Goal: Browse casually: Explore the website without a specific task or goal

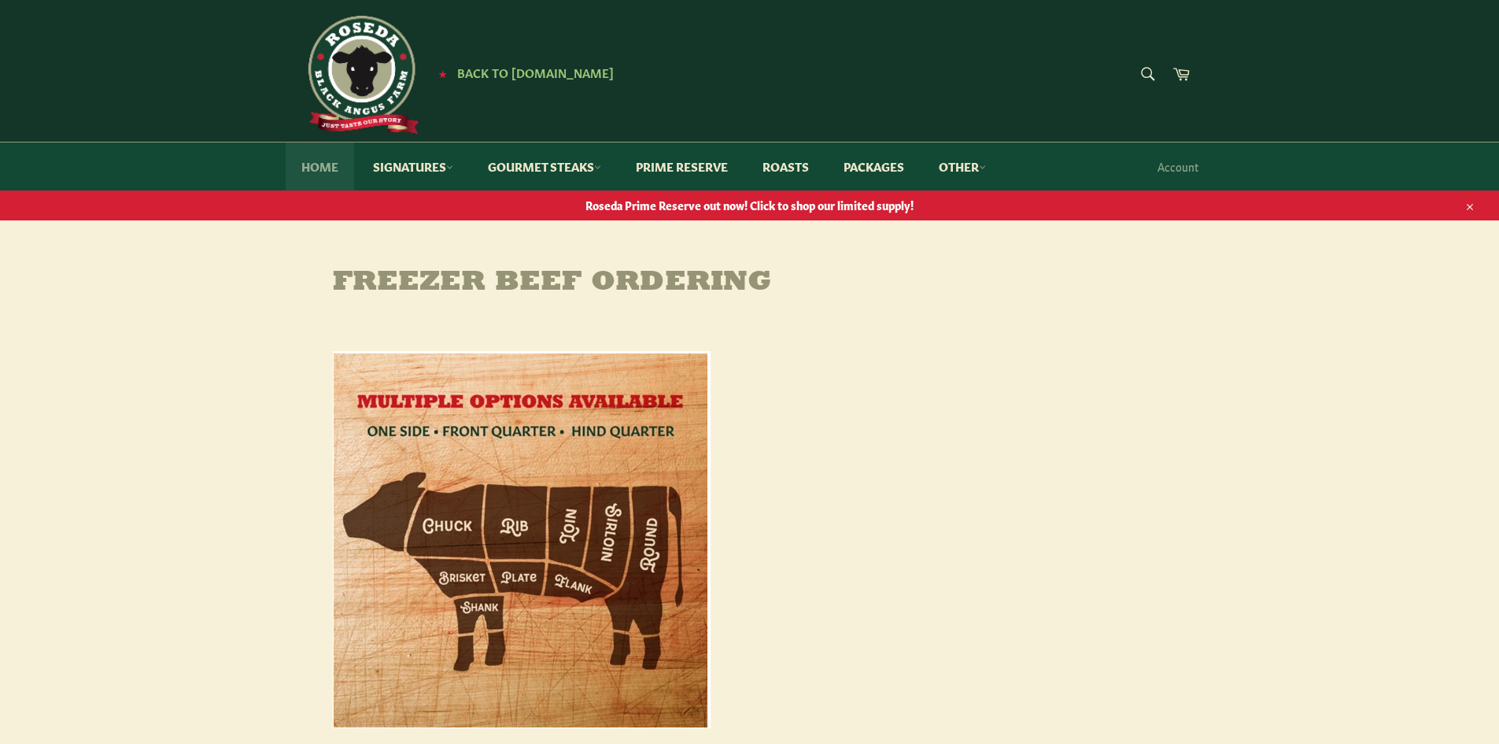
click at [331, 167] on link "Home" at bounding box center [320, 166] width 68 height 48
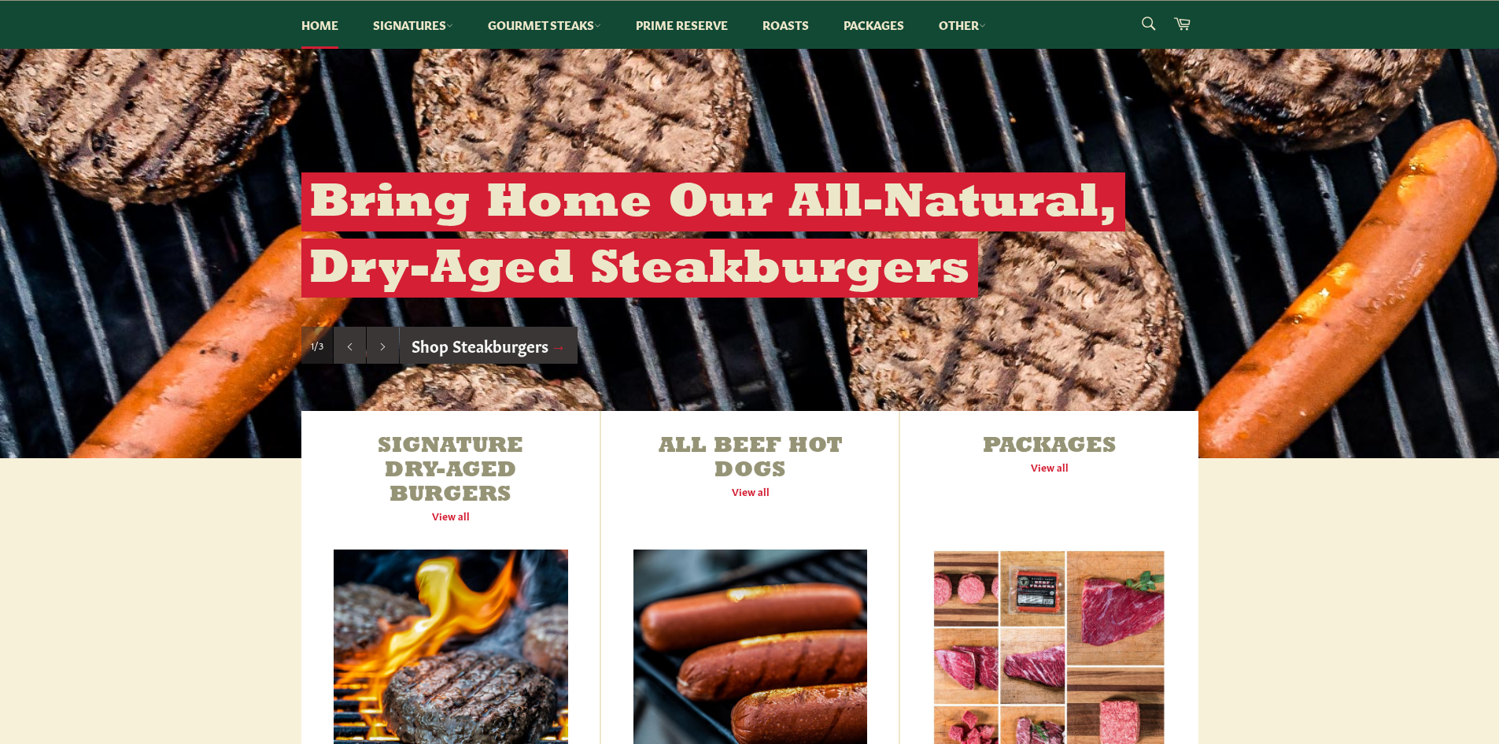
scroll to position [551, 0]
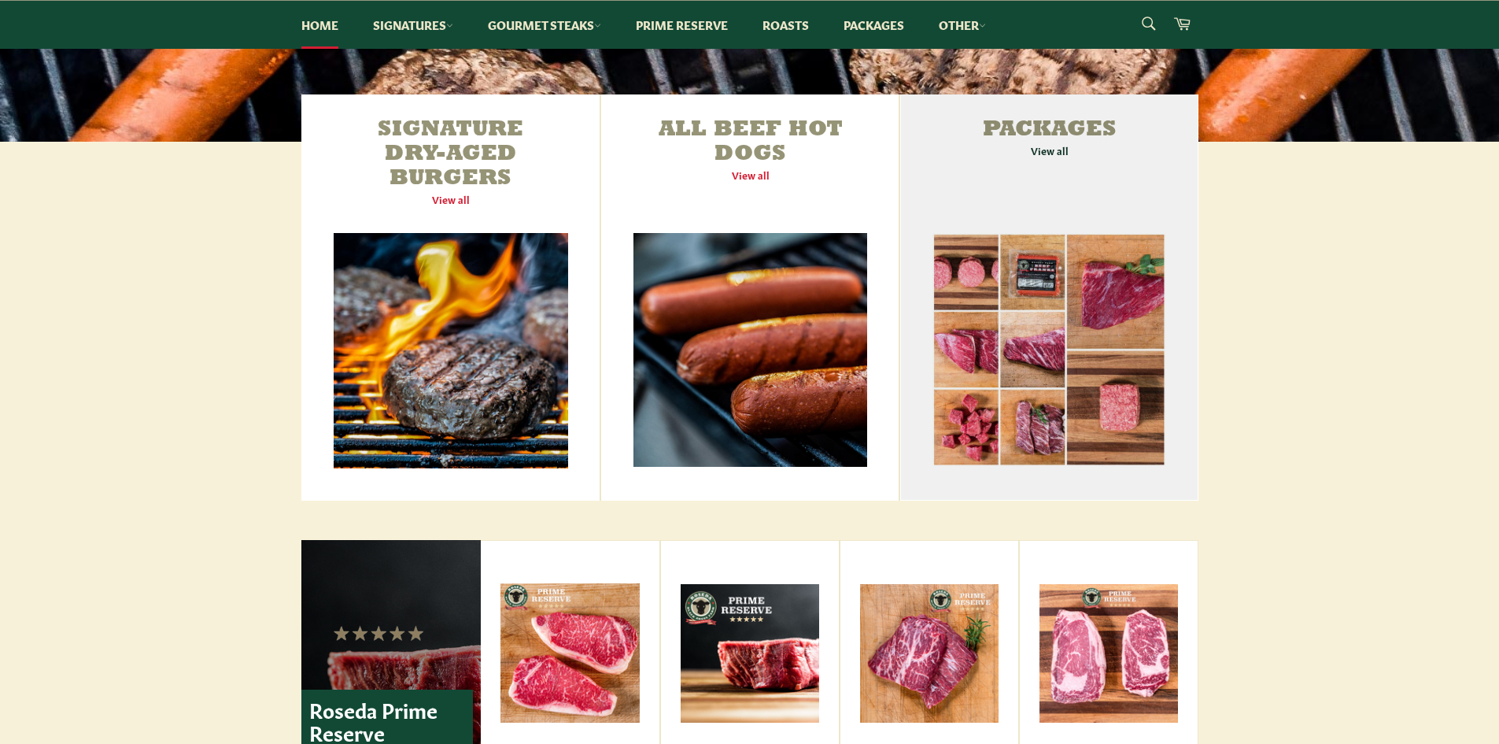
click at [1113, 324] on link "Packages View all" at bounding box center [1048, 297] width 297 height 406
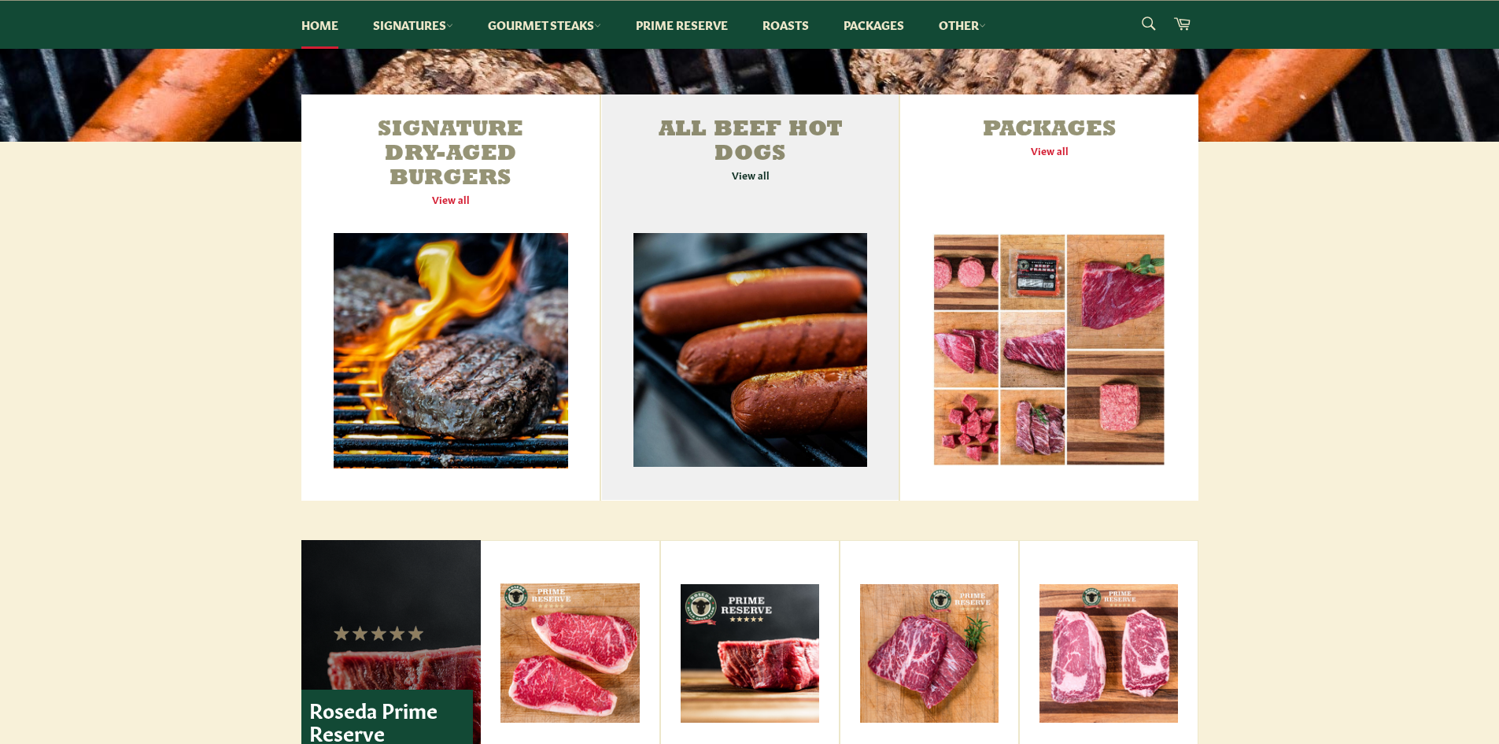
click at [718, 334] on link "All Beef Hot Dogs View all" at bounding box center [749, 297] width 297 height 406
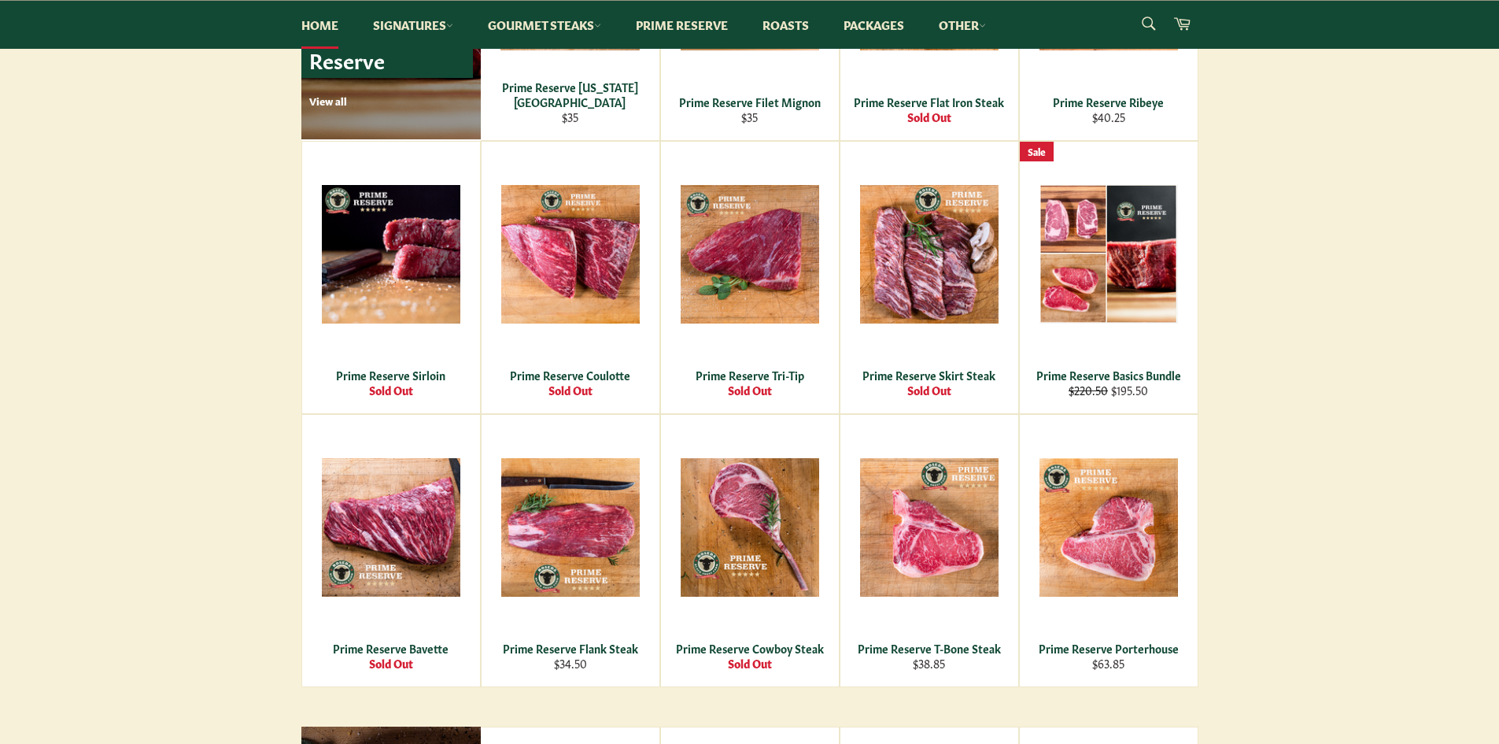
scroll to position [1259, 0]
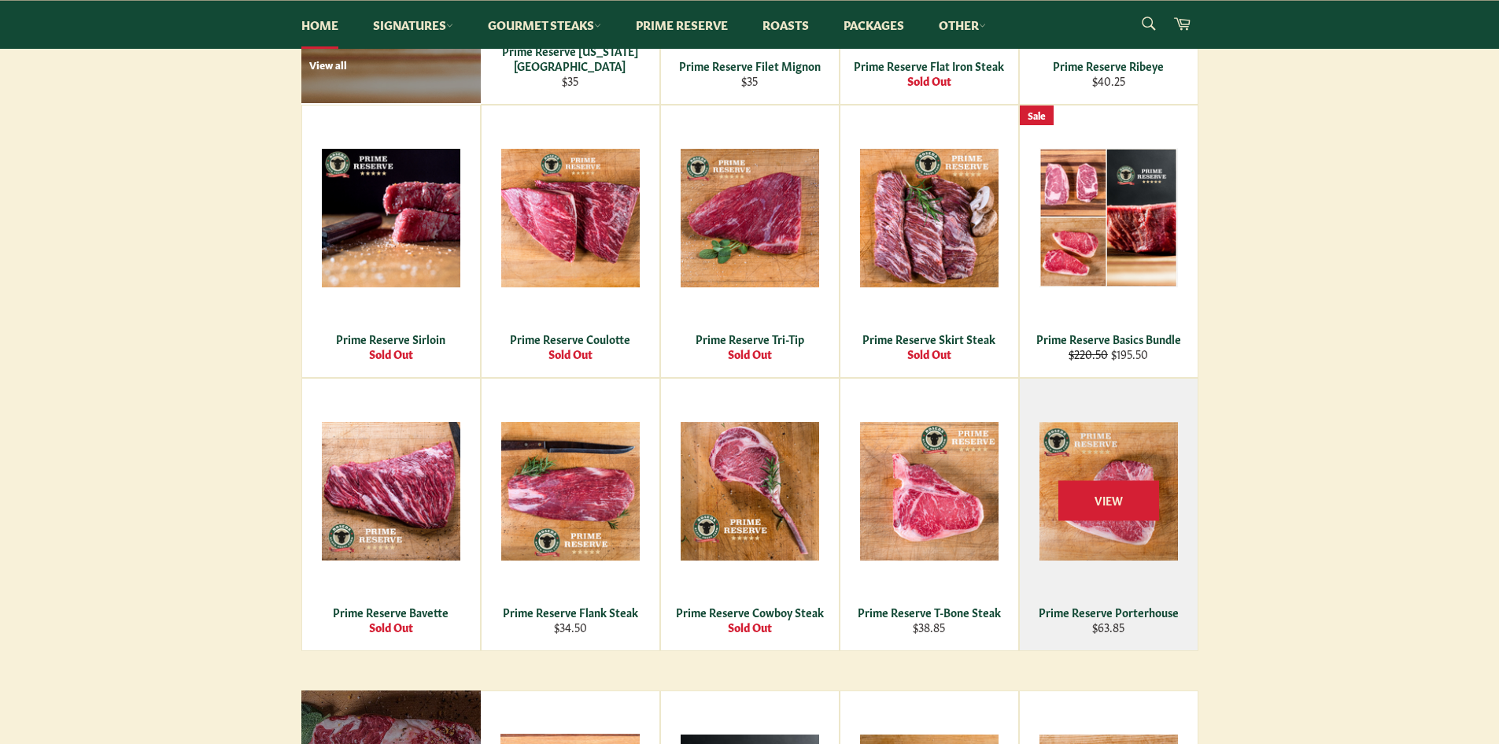
click at [1126, 606] on div "Prime Reserve Porterhouse" at bounding box center [1108, 611] width 158 height 15
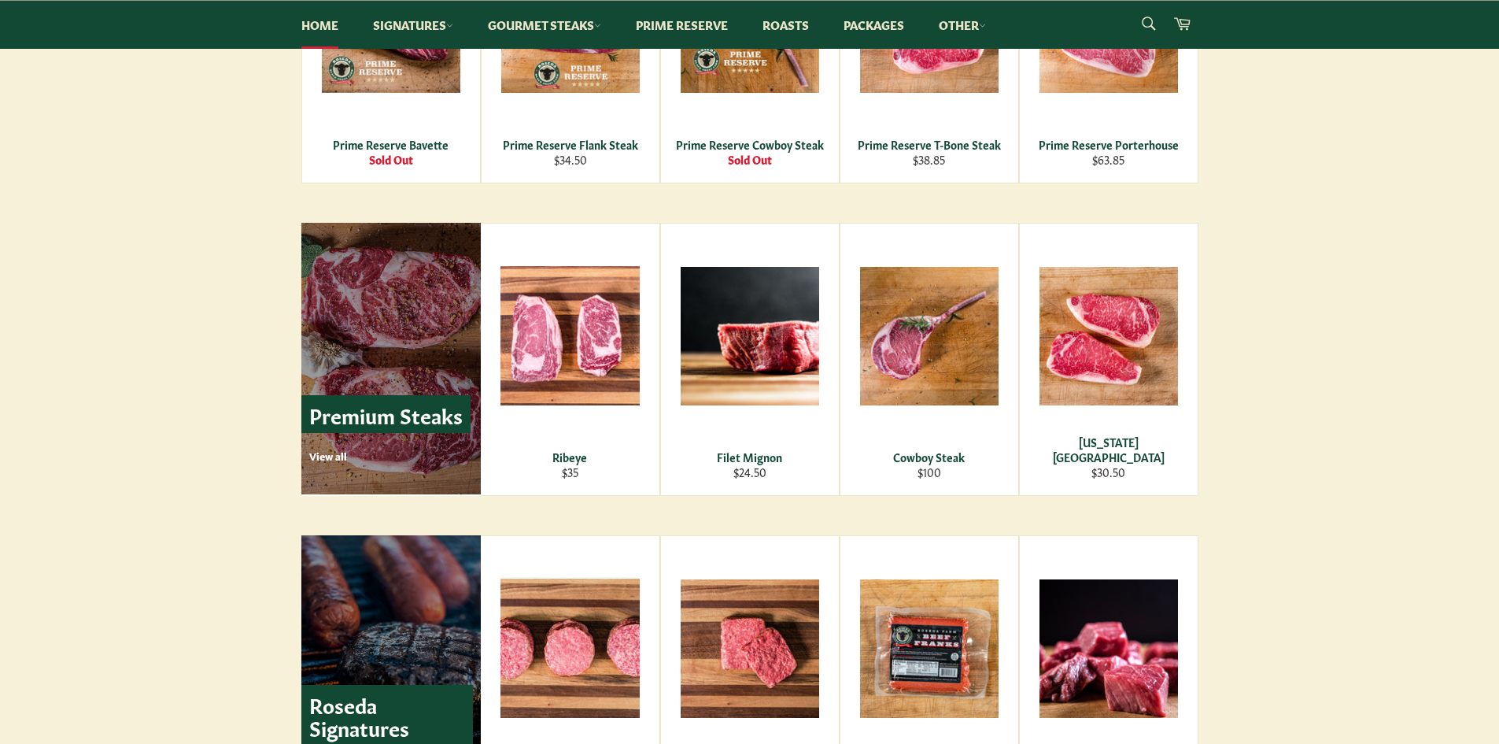
scroll to position [1731, 0]
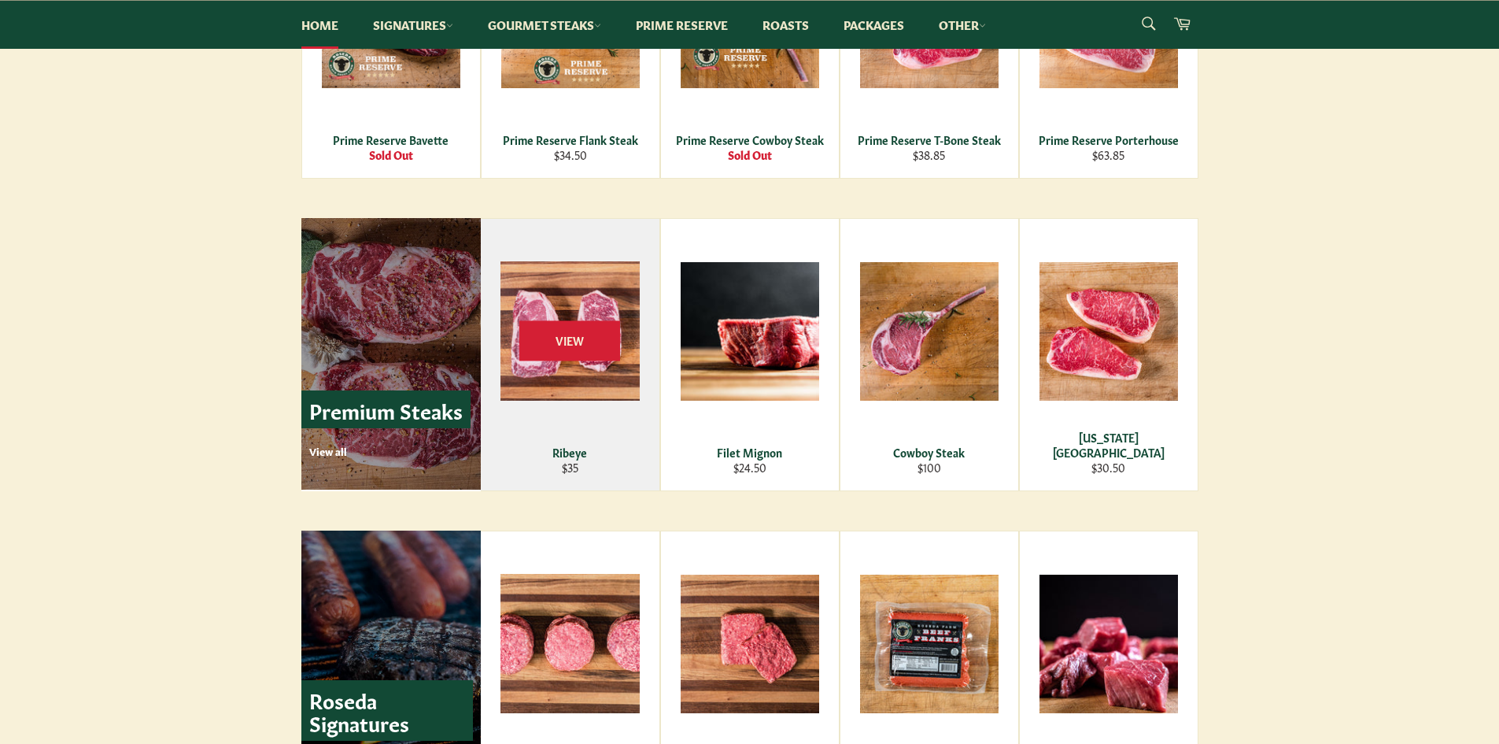
click at [549, 441] on div "View" at bounding box center [570, 354] width 179 height 271
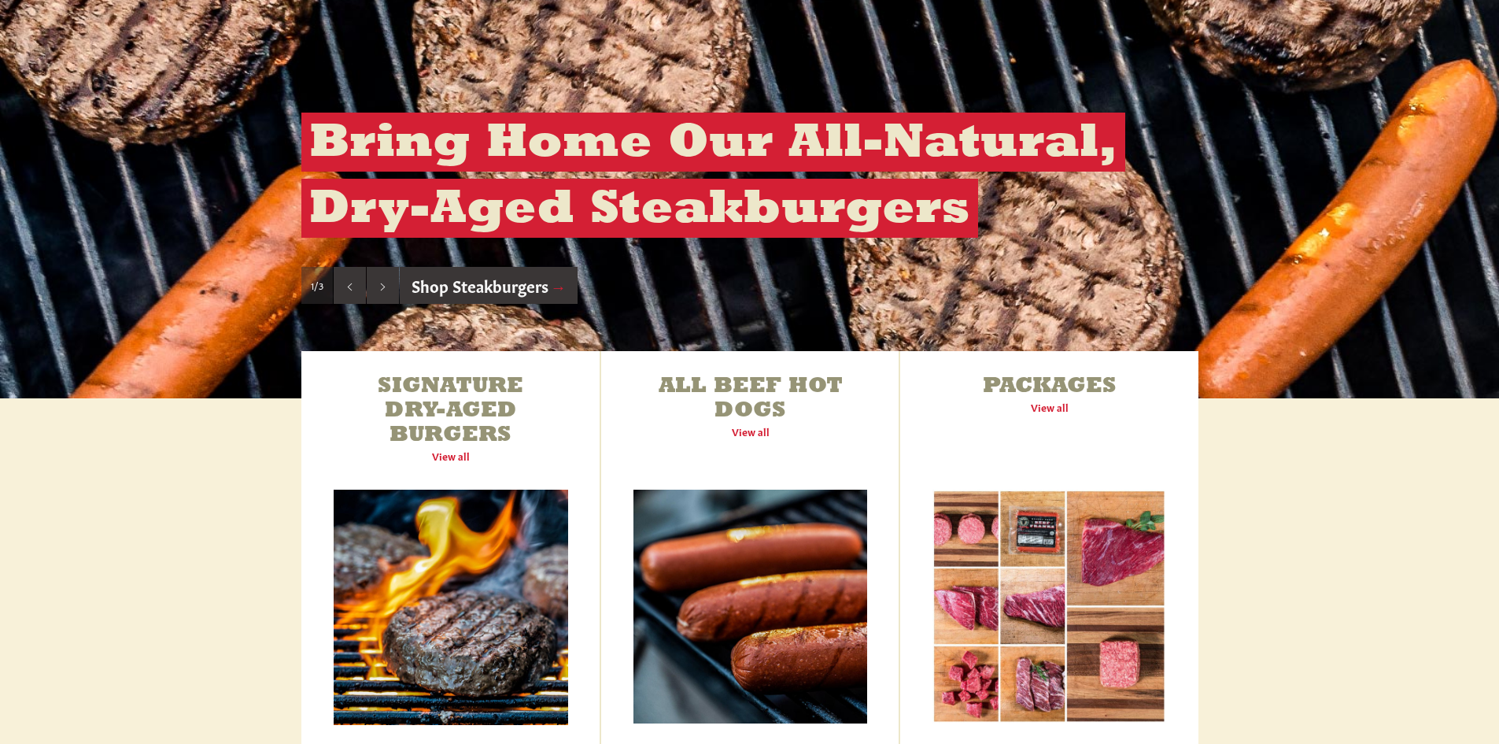
scroll to position [0, 0]
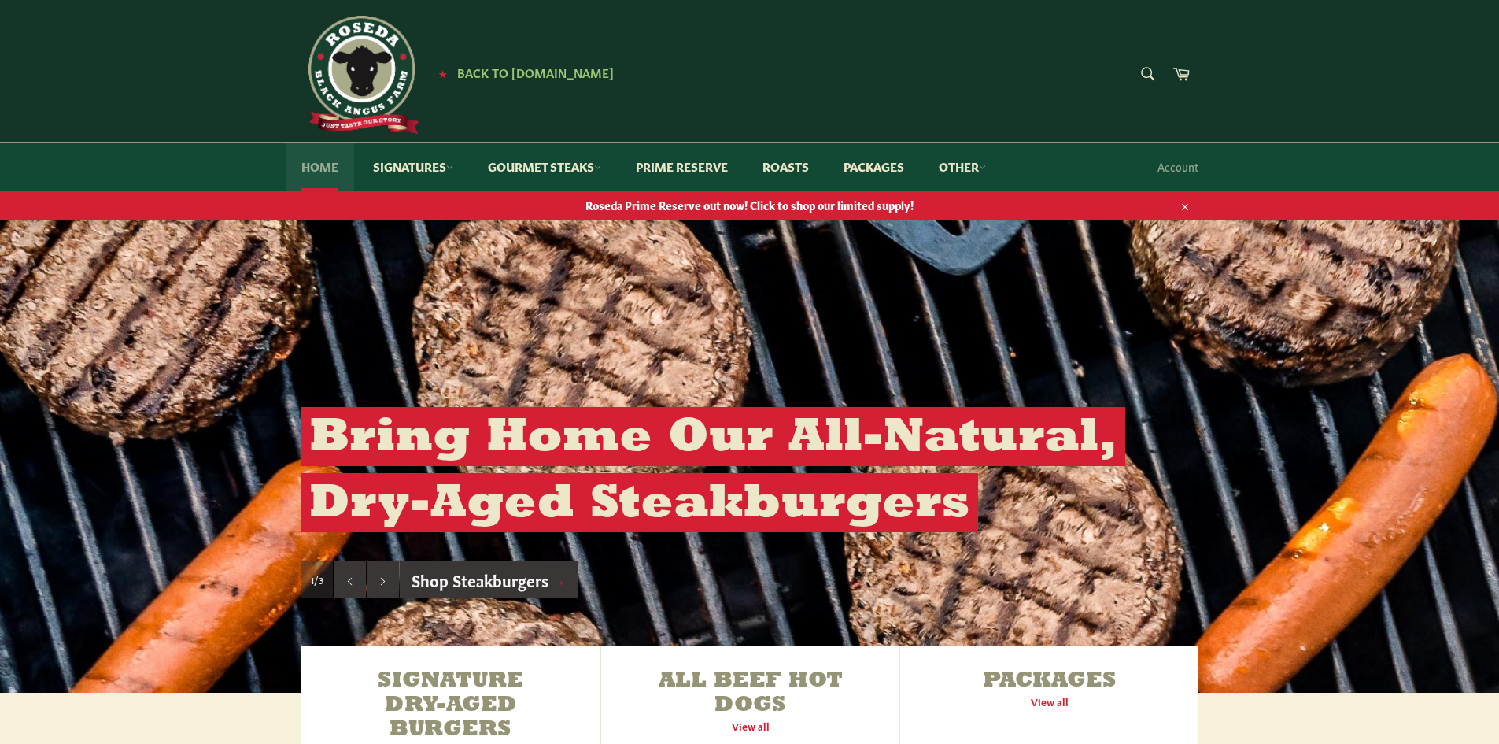
click at [327, 161] on link "Home" at bounding box center [320, 166] width 68 height 48
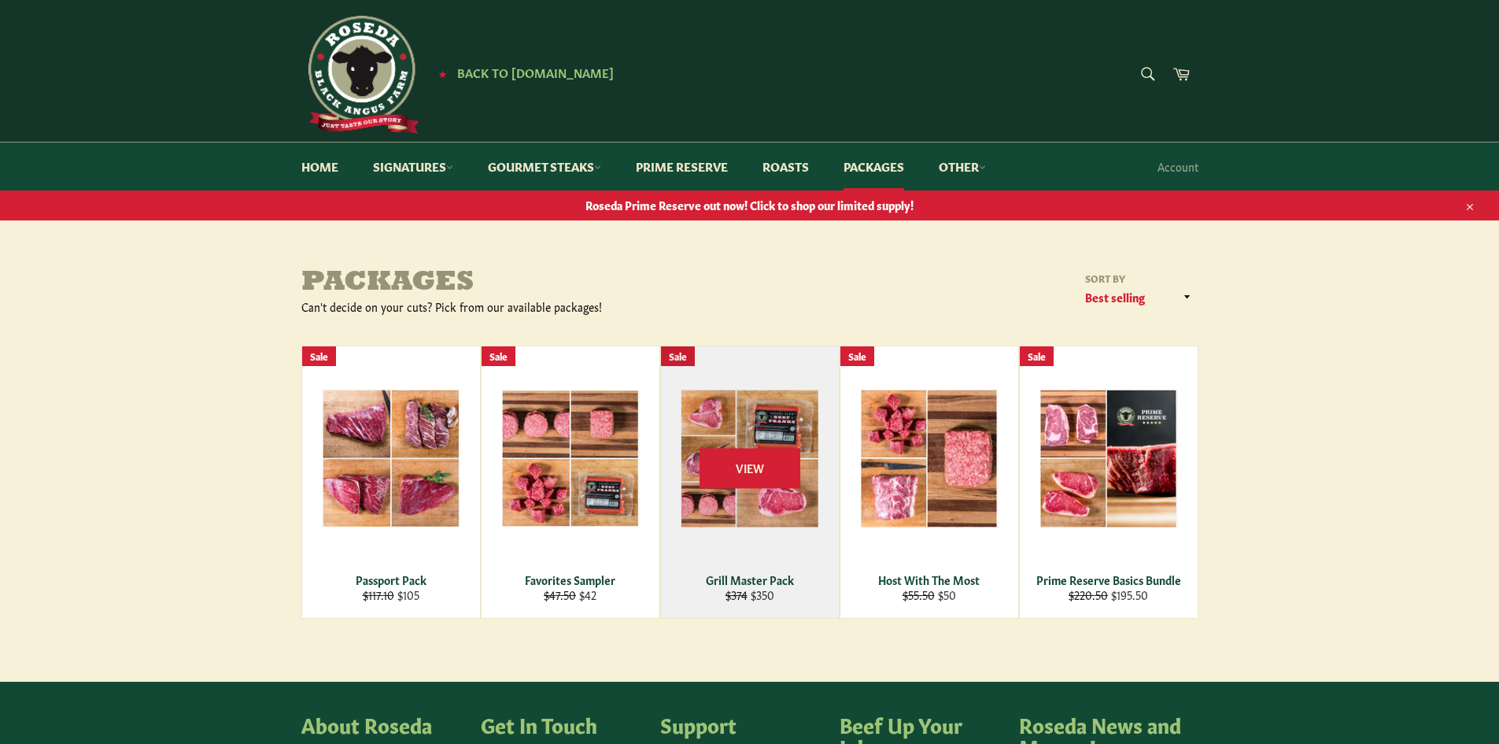
click at [805, 522] on div "View" at bounding box center [750, 481] width 178 height 271
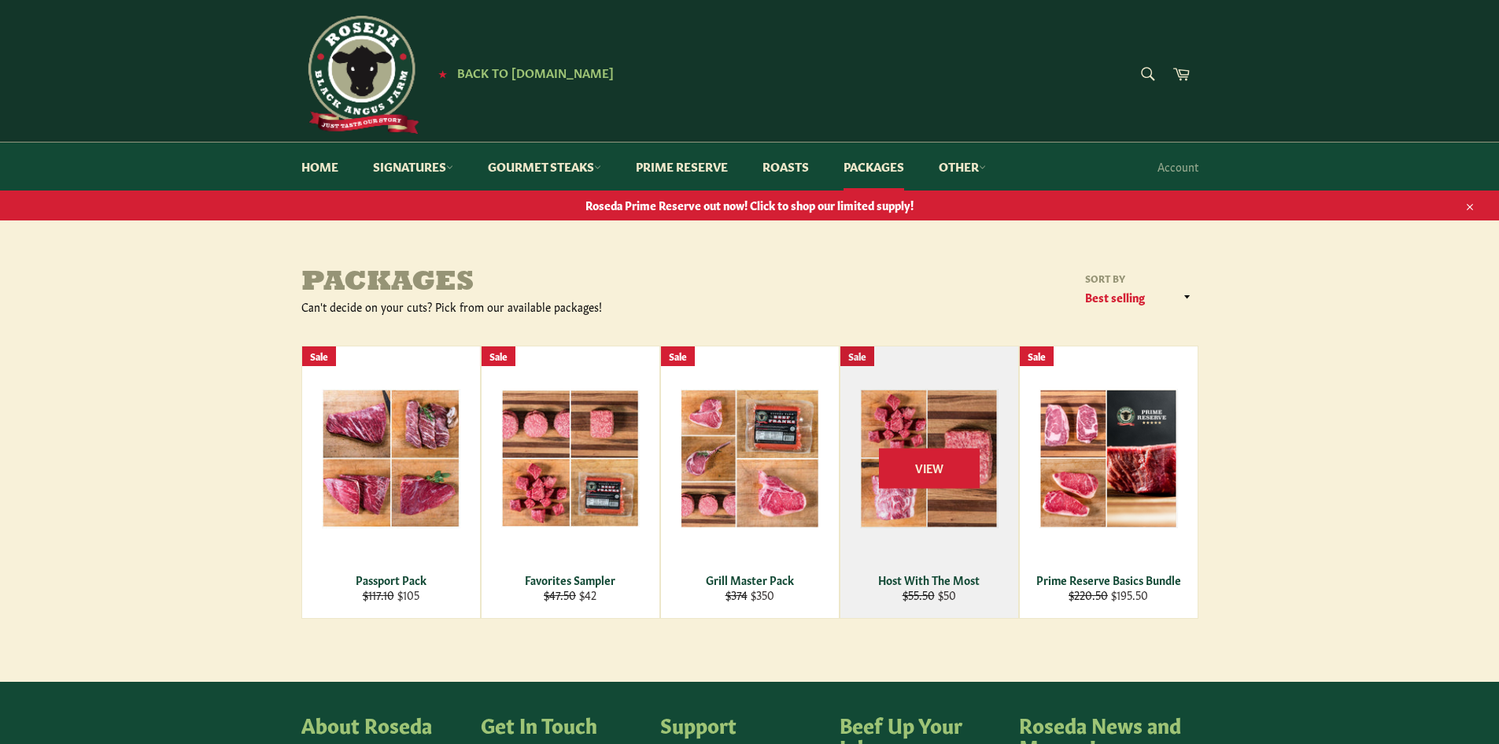
click at [922, 507] on div "View" at bounding box center [929, 481] width 178 height 271
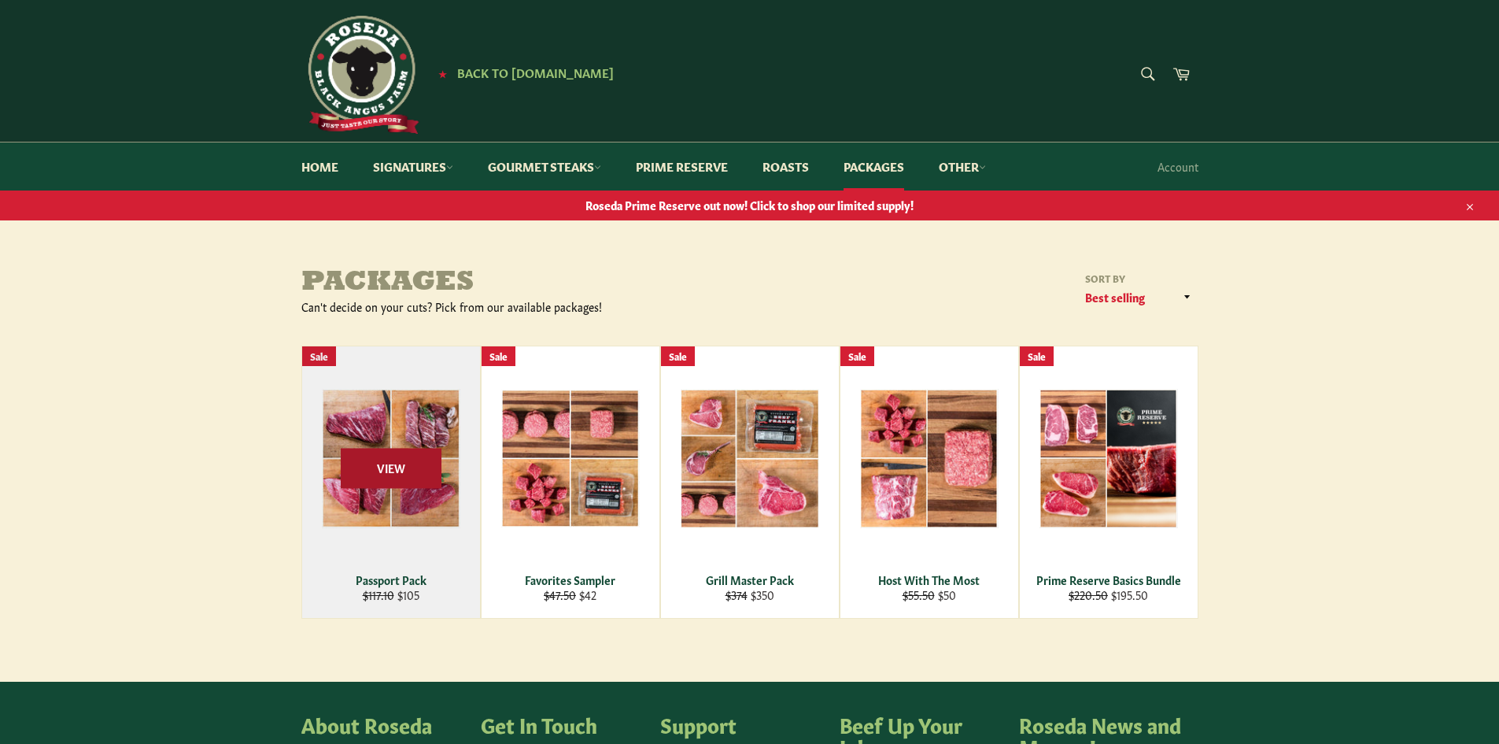
click at [404, 458] on span "View" at bounding box center [391, 468] width 101 height 40
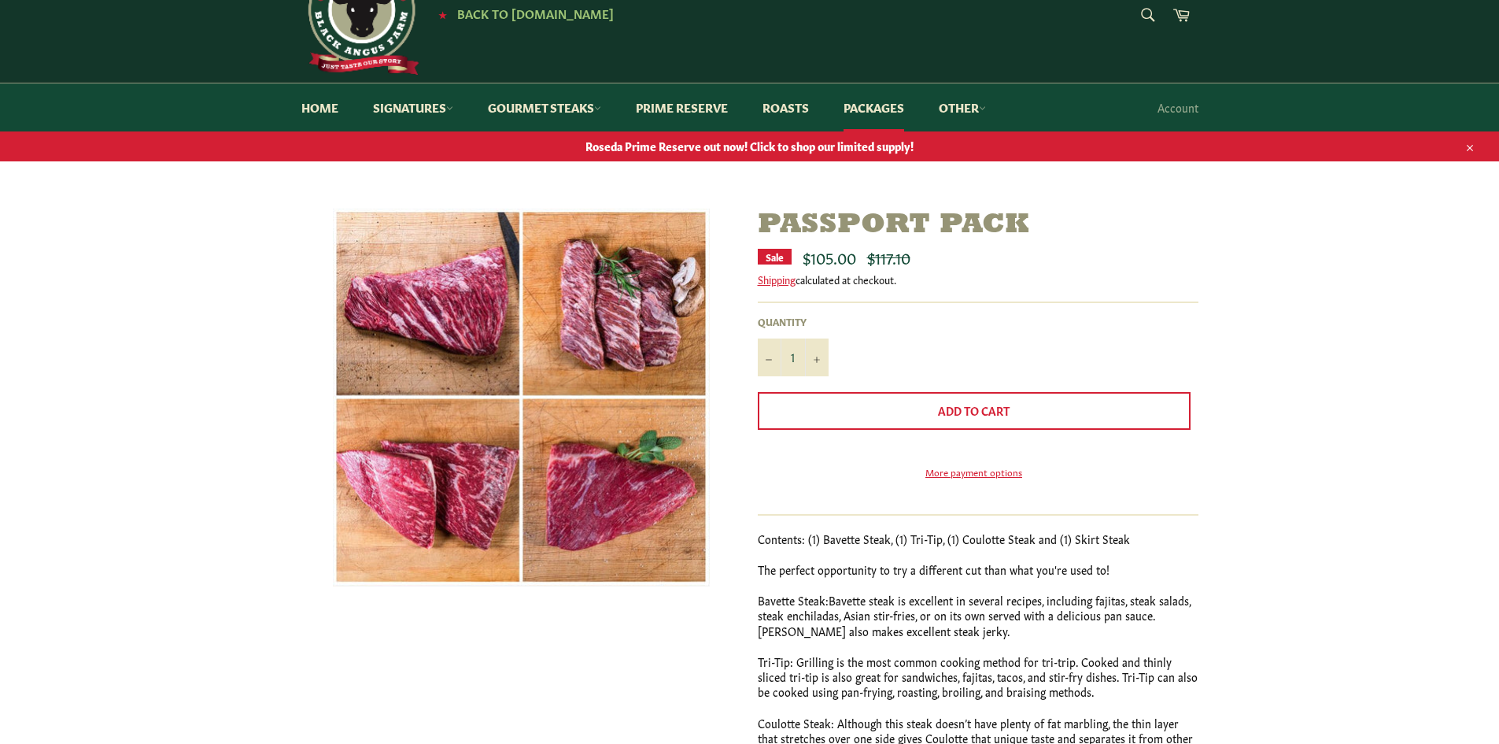
scroll to position [236, 0]
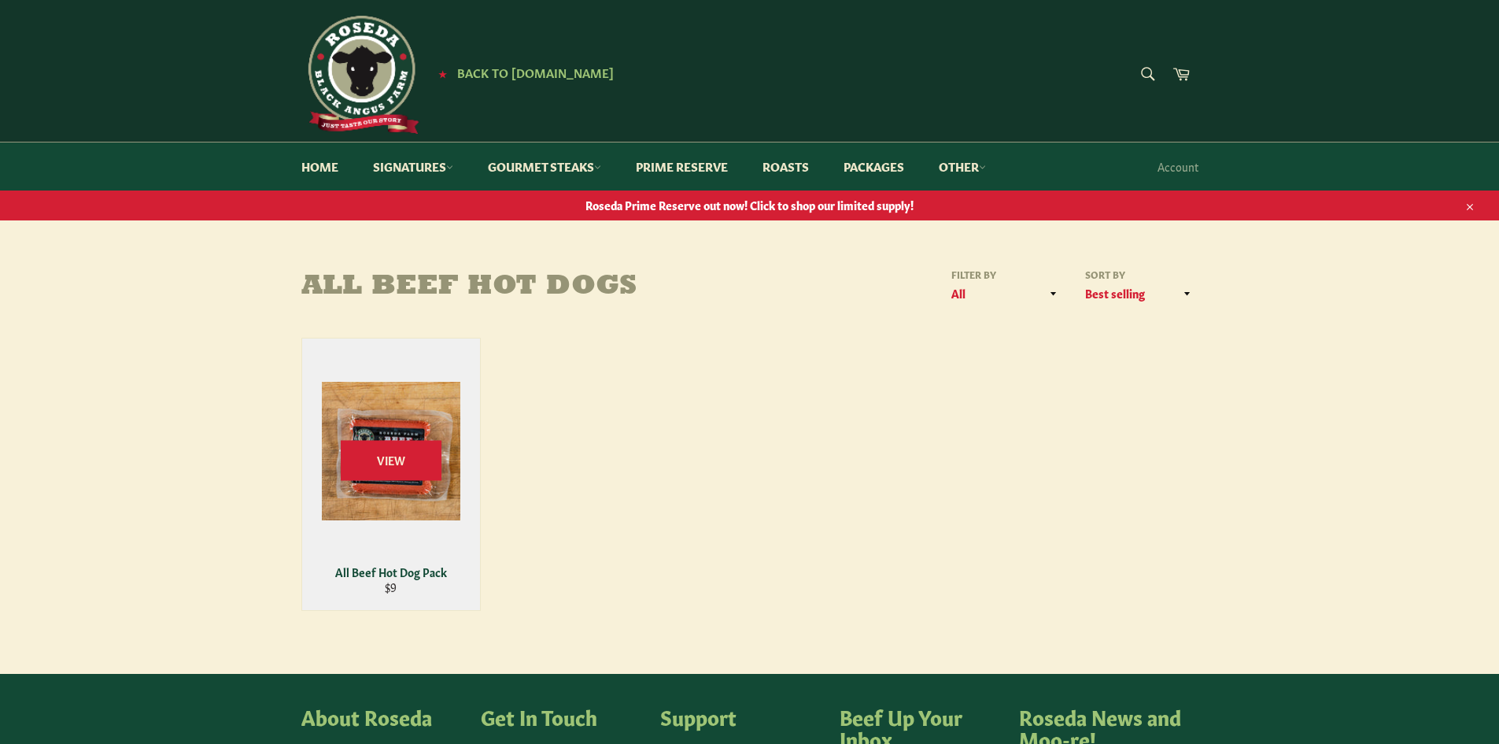
click at [451, 483] on div "View" at bounding box center [391, 473] width 178 height 271
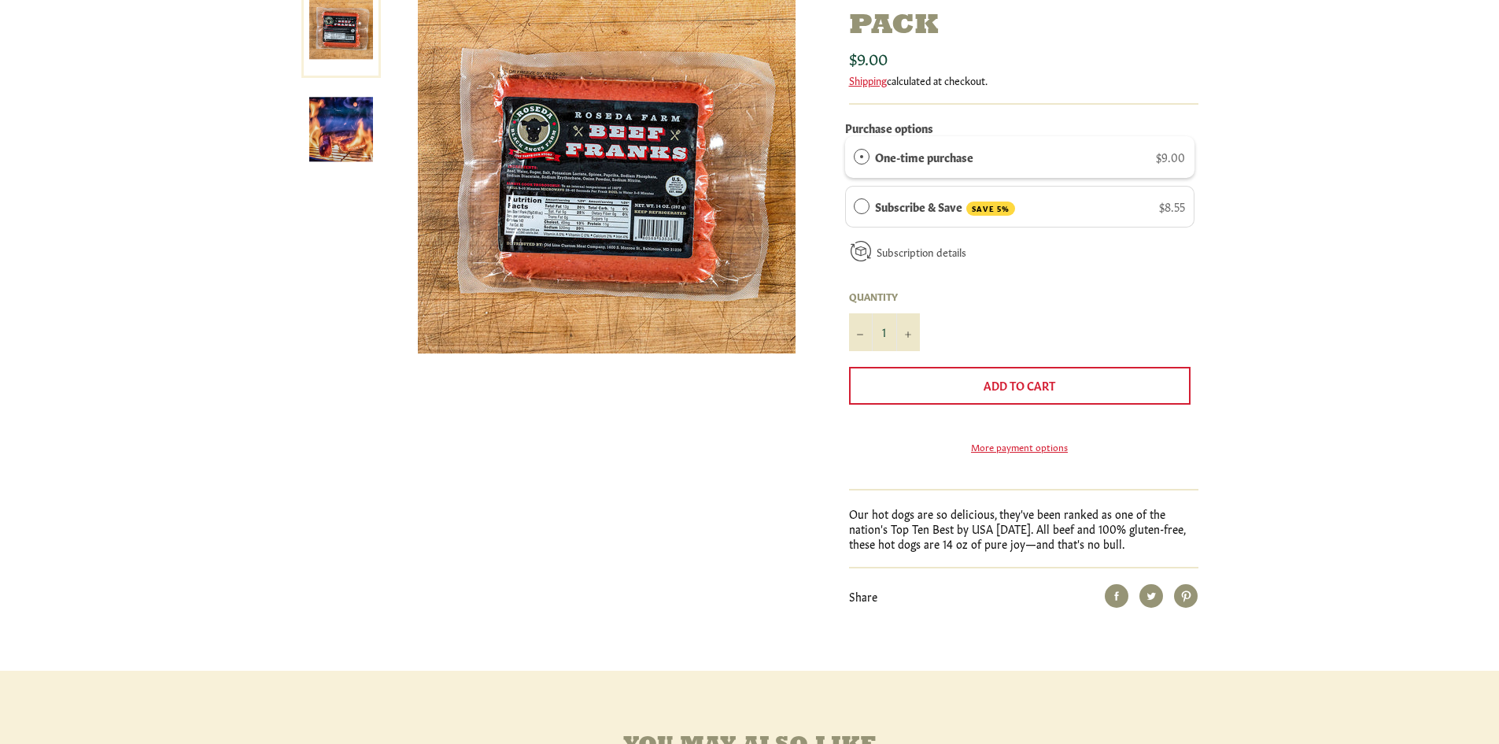
scroll to position [315, 0]
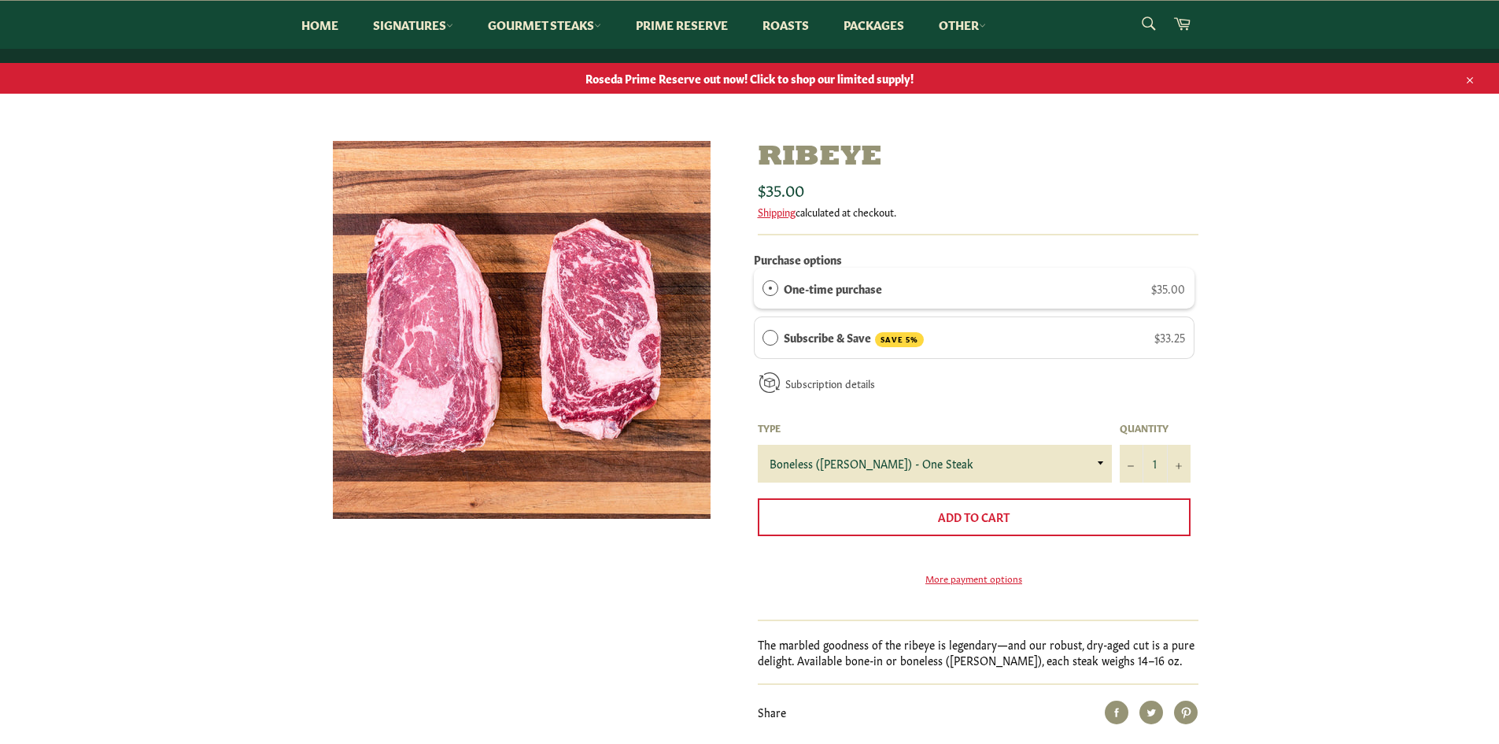
scroll to position [79, 0]
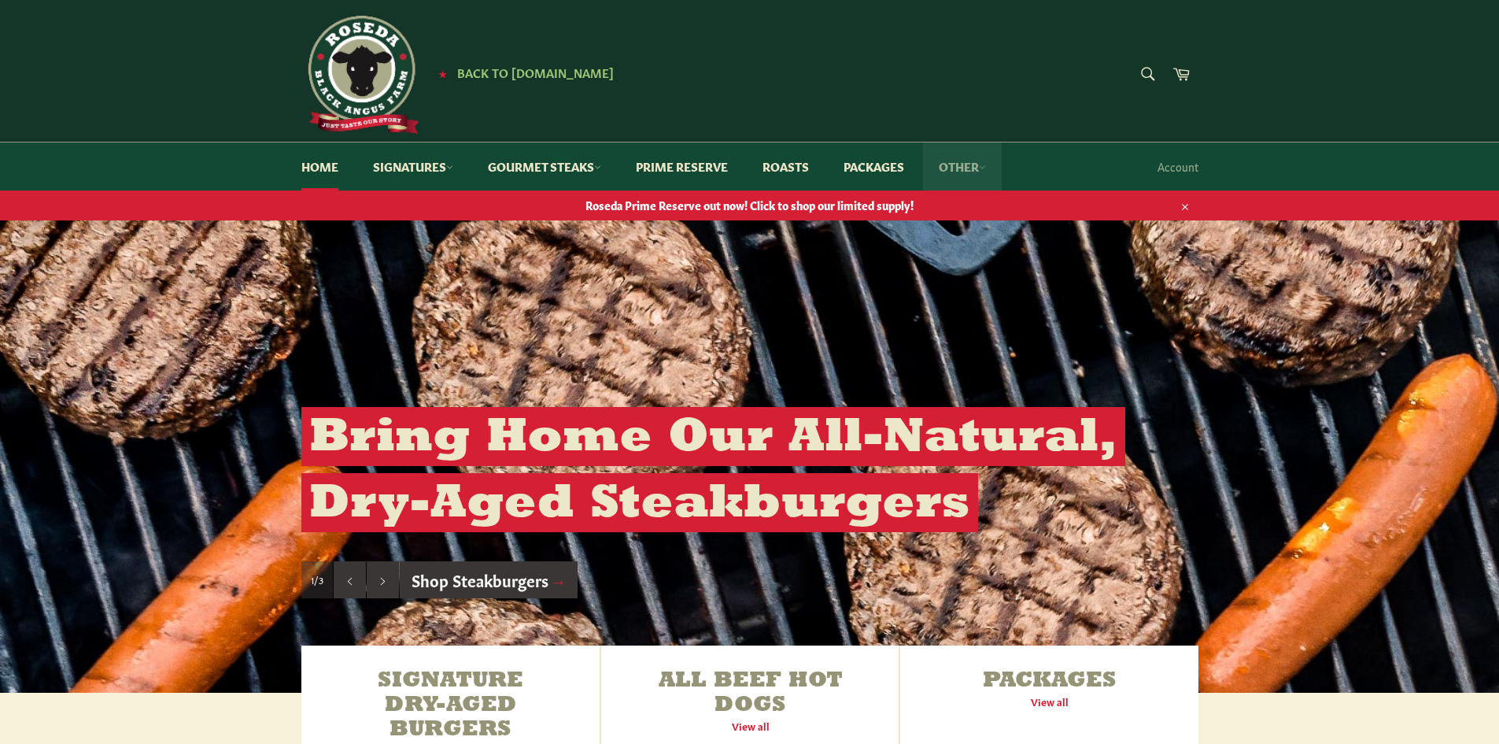
click at [951, 162] on link "Other" at bounding box center [962, 166] width 79 height 48
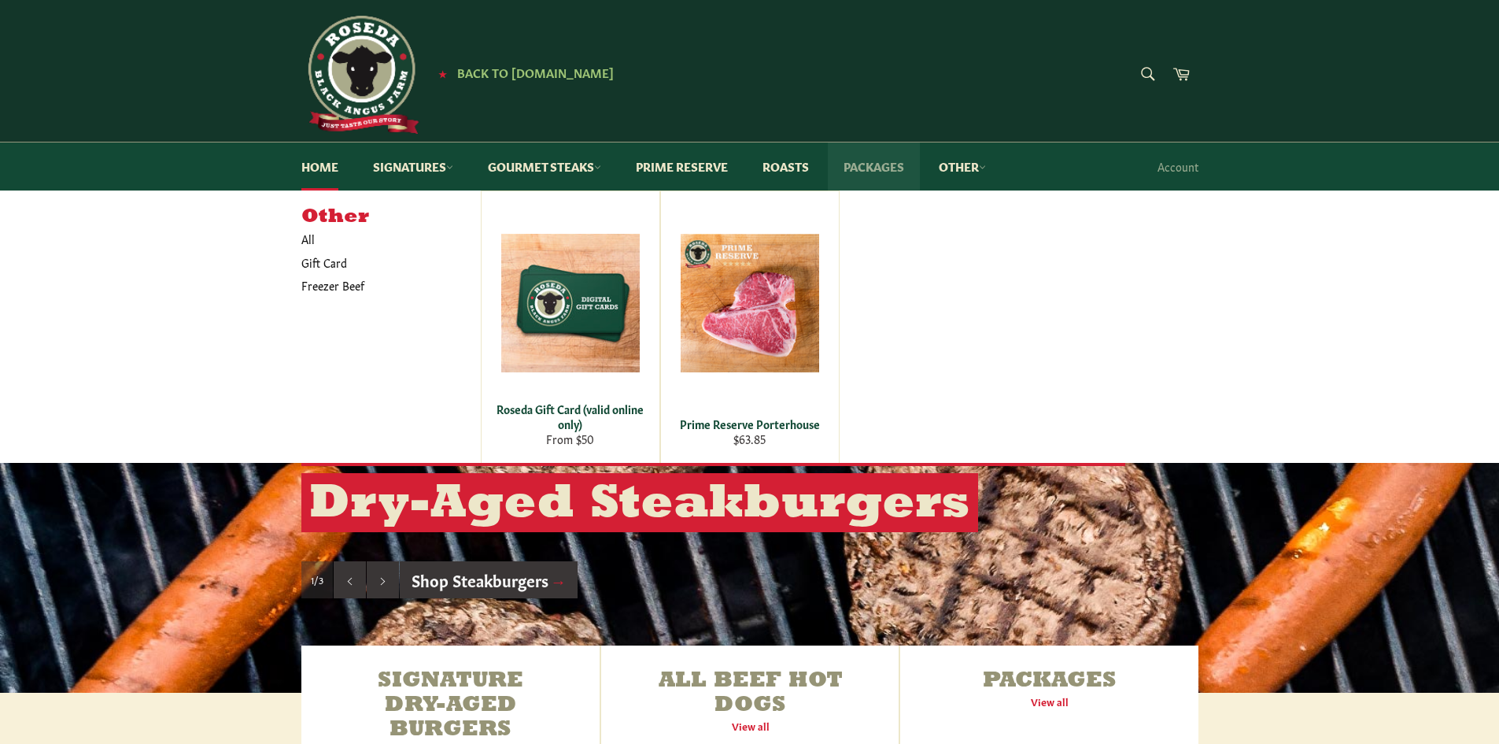
click at [867, 165] on link "Packages" at bounding box center [874, 166] width 92 height 48
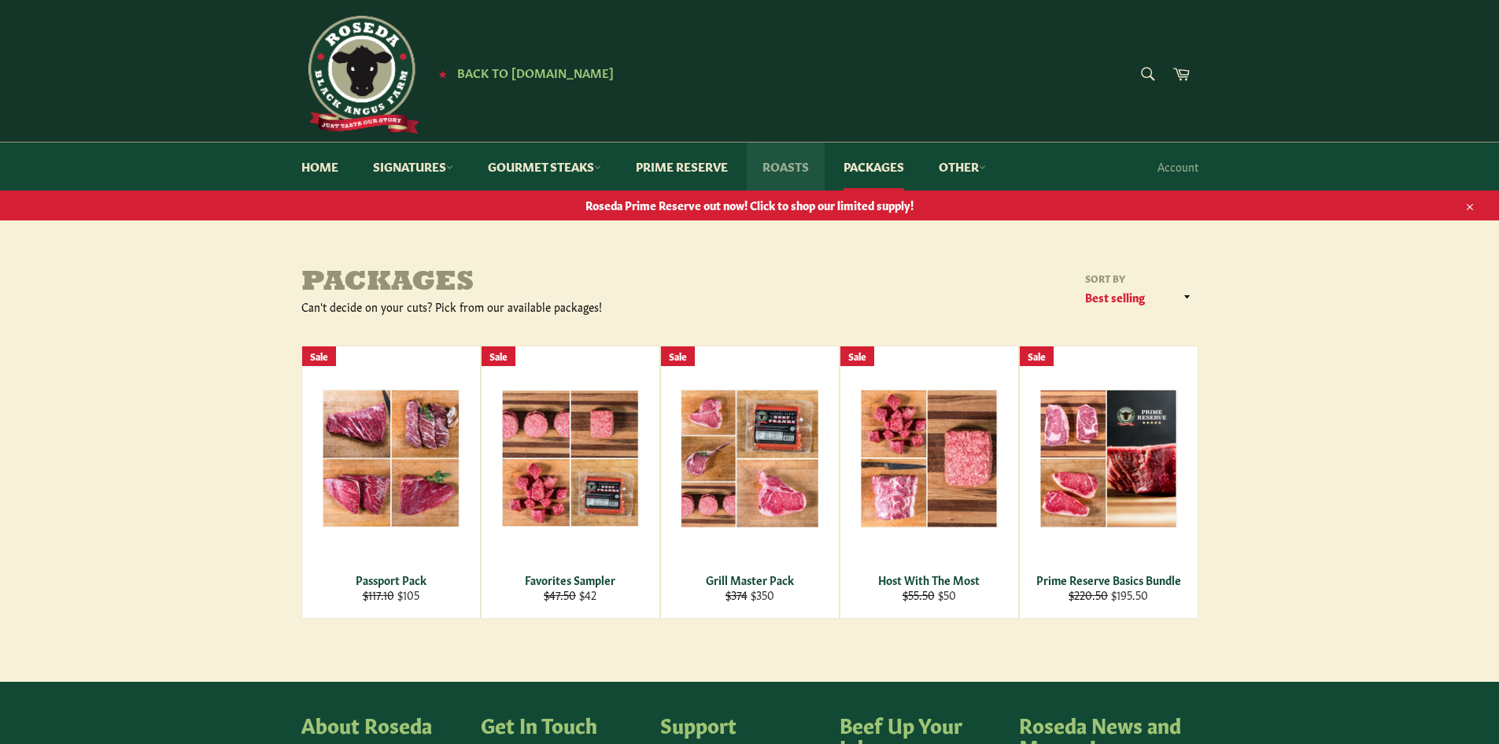
click at [784, 154] on link "Roasts" at bounding box center [786, 166] width 78 height 48
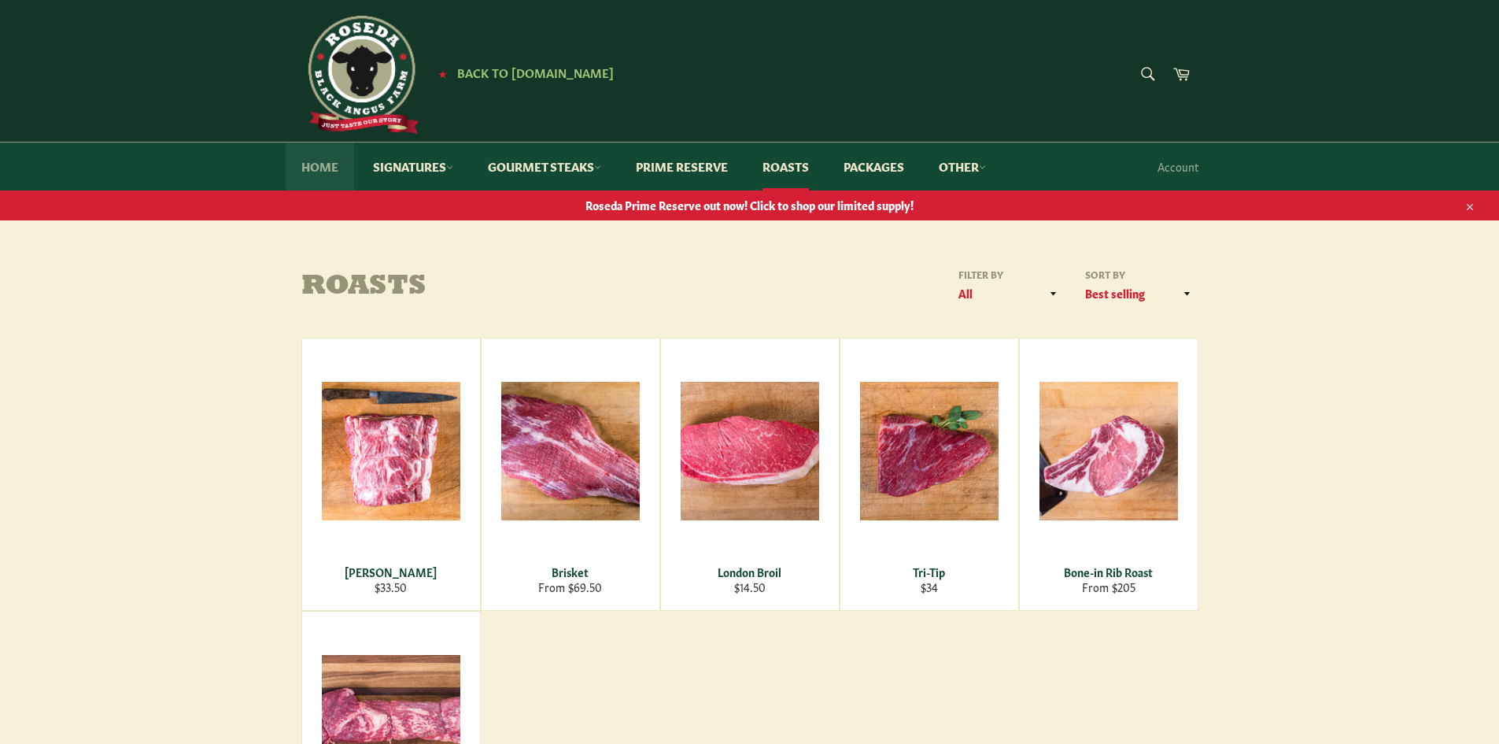
click at [320, 160] on link "Home" at bounding box center [320, 166] width 68 height 48
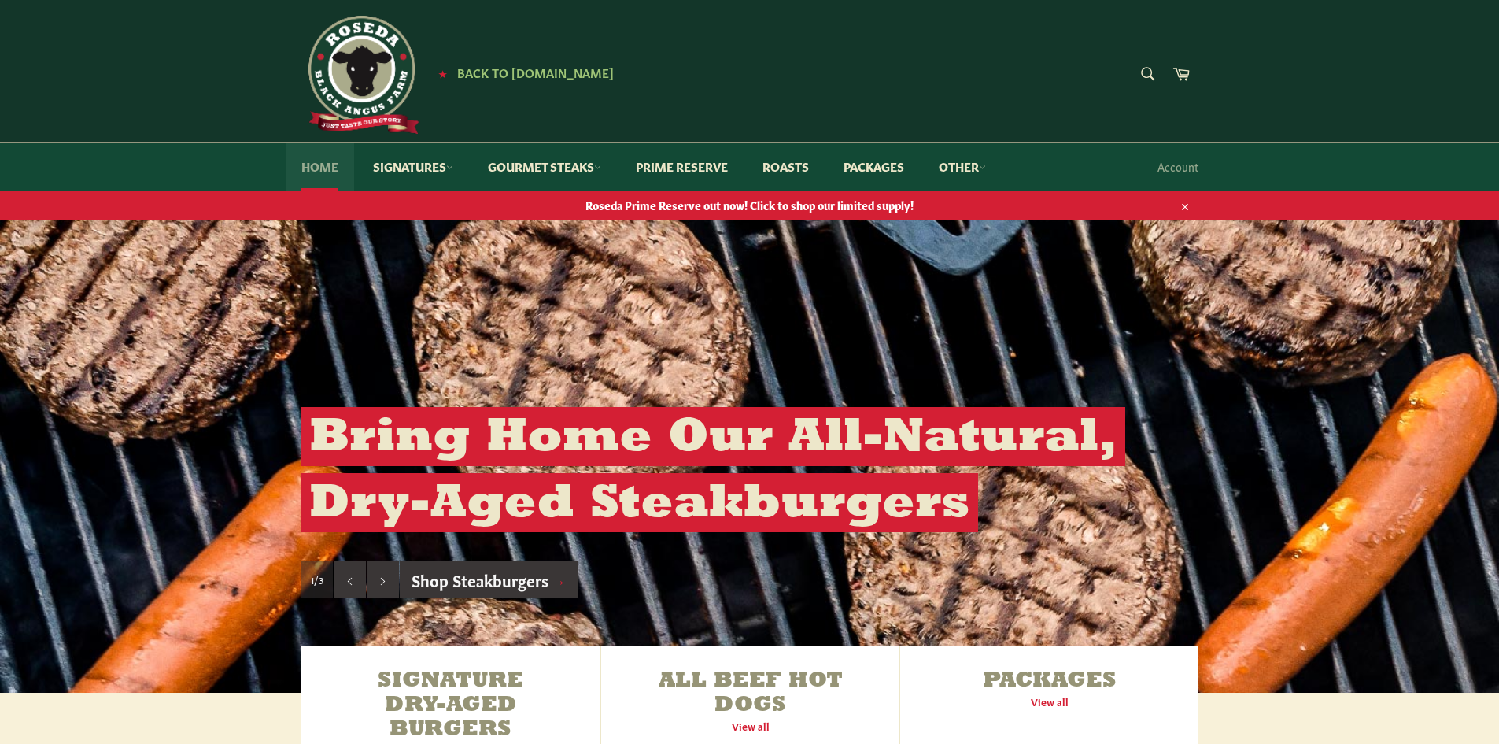
click at [320, 171] on link "Home" at bounding box center [320, 166] width 68 height 48
click at [423, 168] on link "Signatures" at bounding box center [413, 166] width 112 height 48
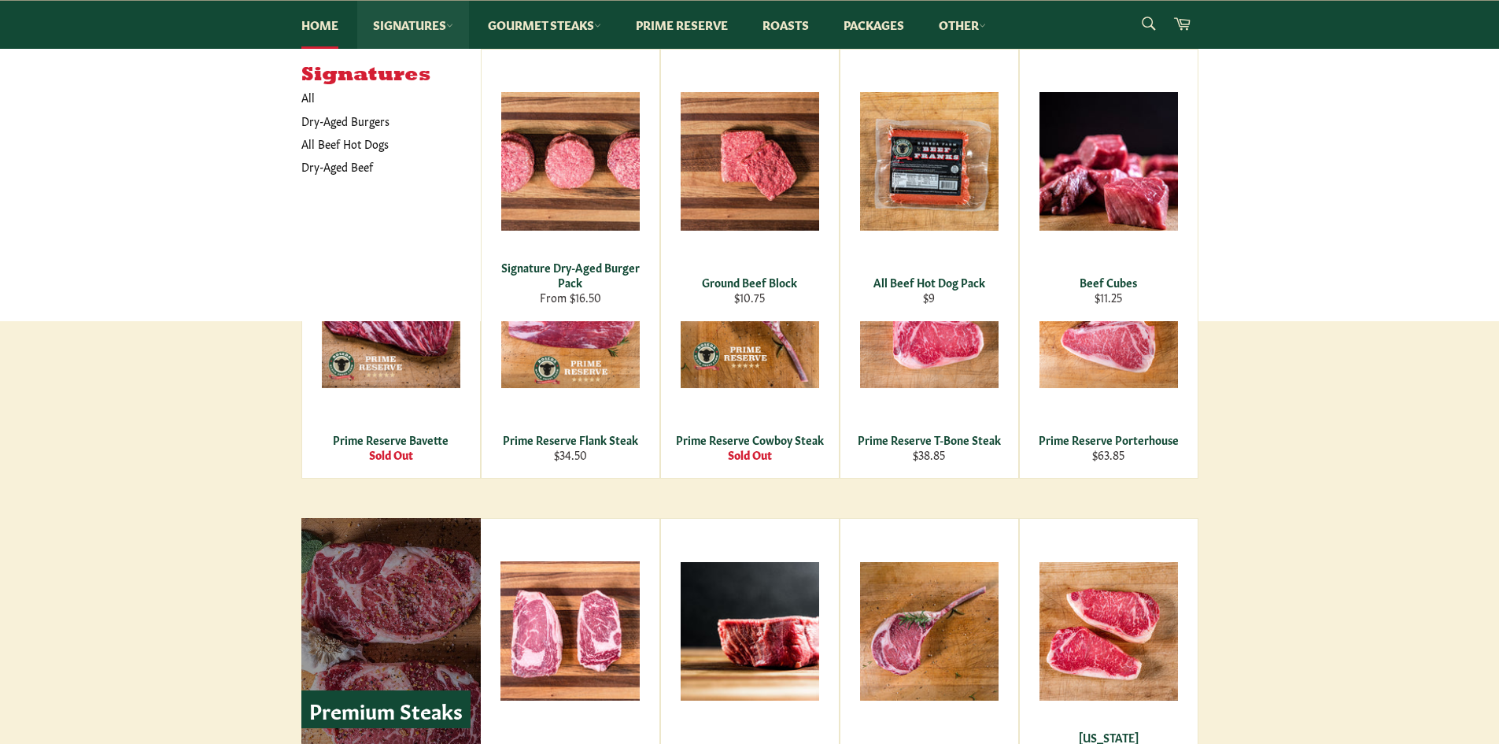
scroll to position [1495, 0]
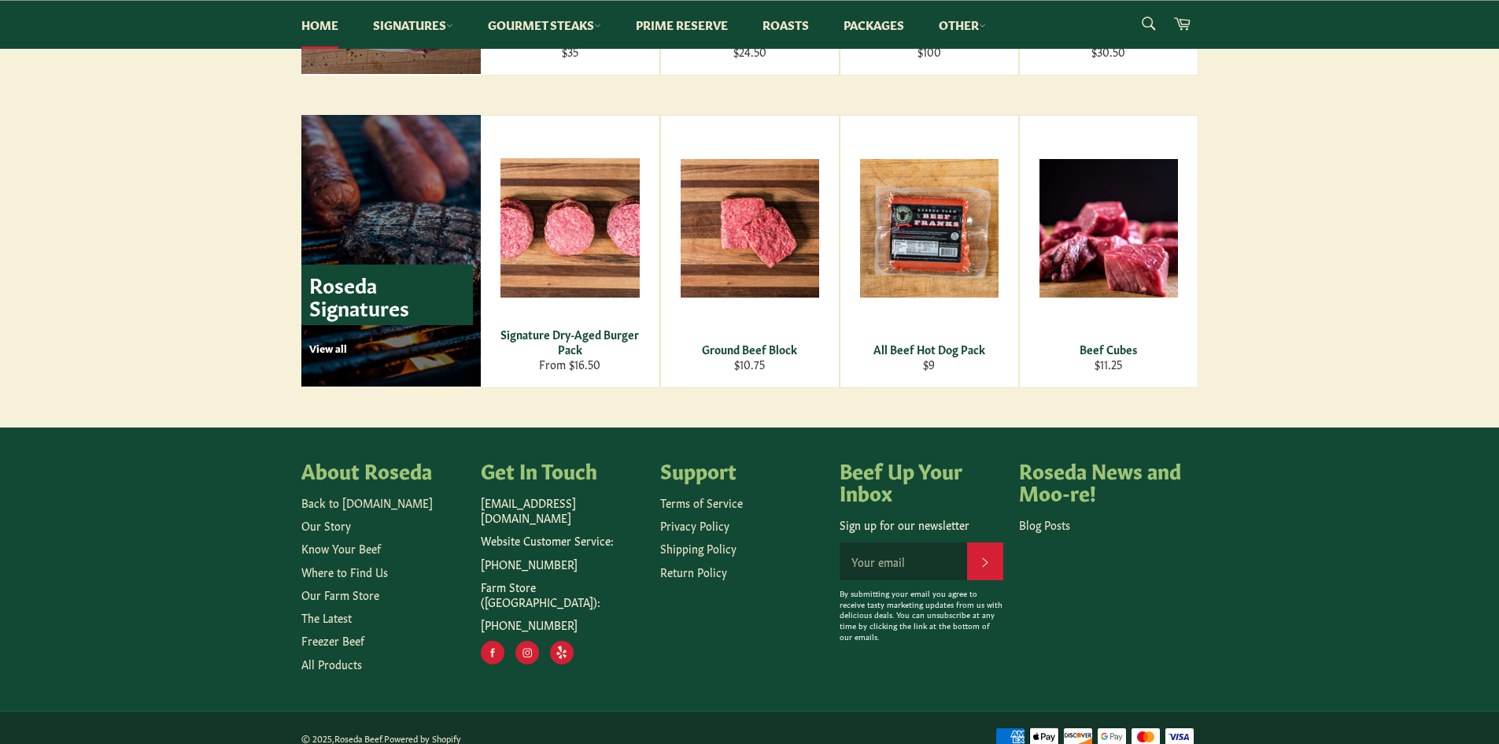
scroll to position [2164, 0]
